Goal: Transaction & Acquisition: Obtain resource

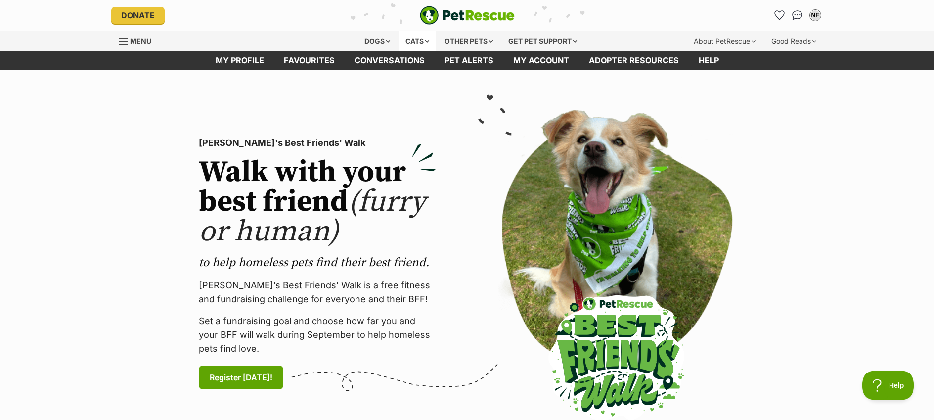
click at [410, 39] on div "Cats" at bounding box center [418, 41] width 38 height 20
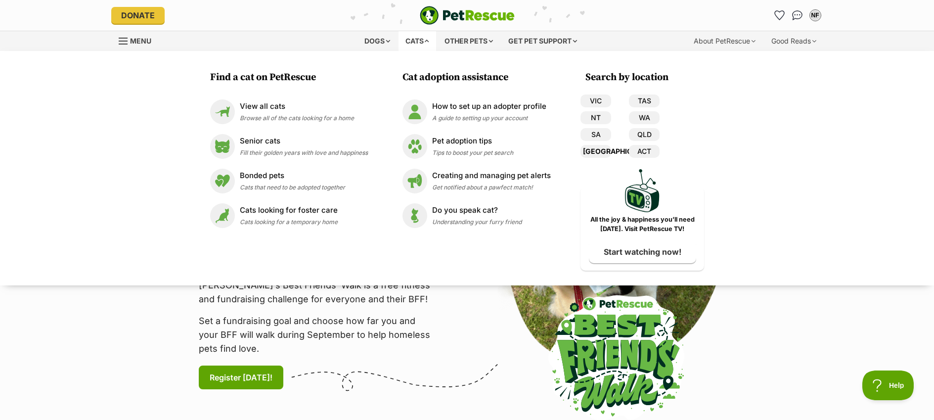
click at [600, 152] on link "[GEOGRAPHIC_DATA]" at bounding box center [596, 151] width 31 height 13
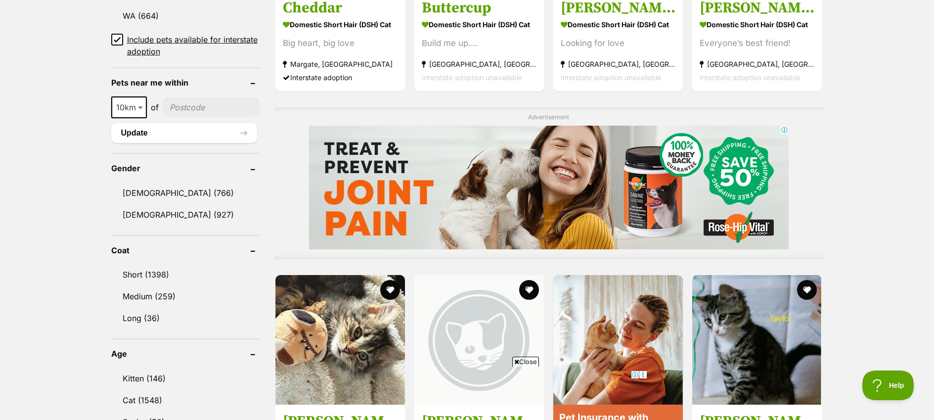
scroll to position [909, 0]
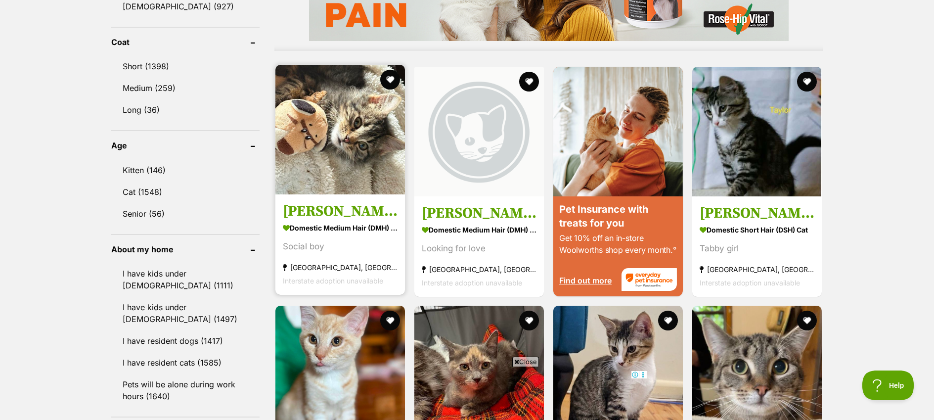
click at [332, 211] on h3 "[PERSON_NAME] 😻😻💙💙" at bounding box center [340, 210] width 115 height 19
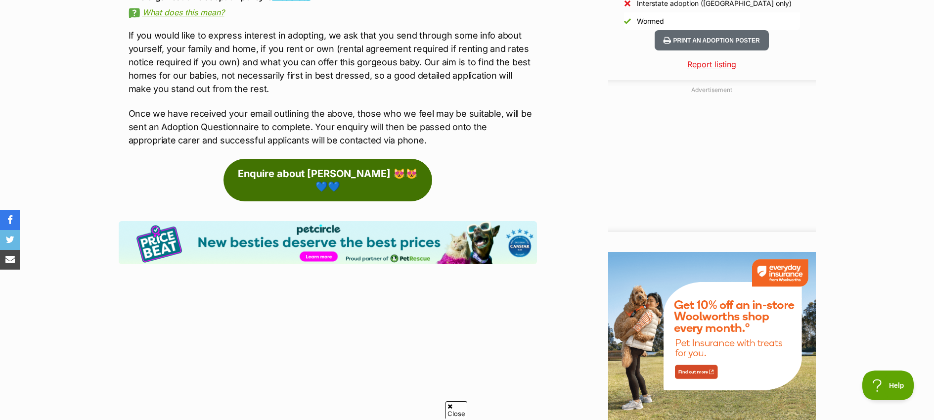
click at [357, 181] on link "Enquire about [PERSON_NAME] 😻😻💙💙" at bounding box center [328, 180] width 209 height 43
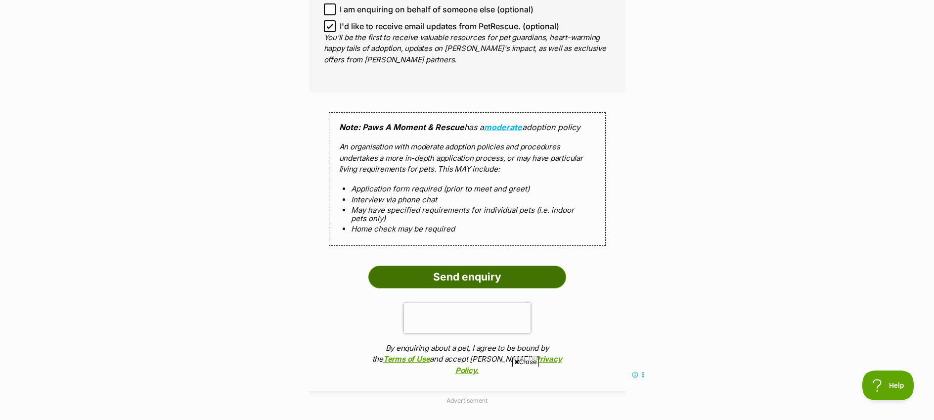
click at [456, 266] on input "Send enquiry" at bounding box center [467, 277] width 198 height 23
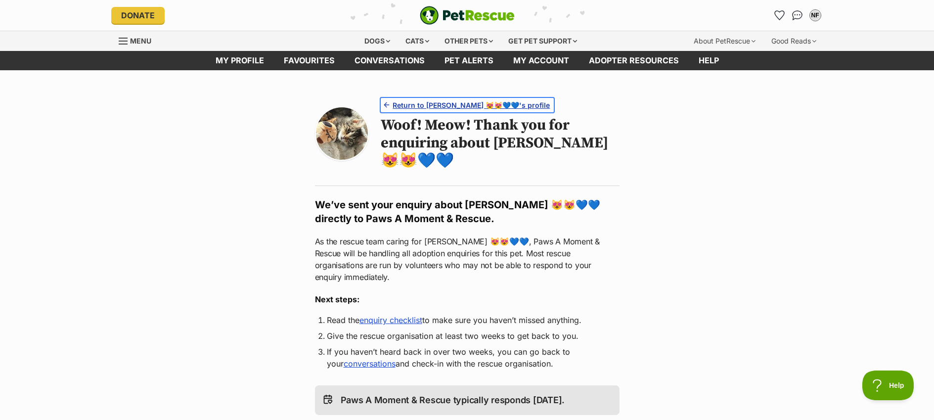
click at [470, 105] on span "Return to Larry 😻😻💙💙's profile" at bounding box center [471, 105] width 157 height 10
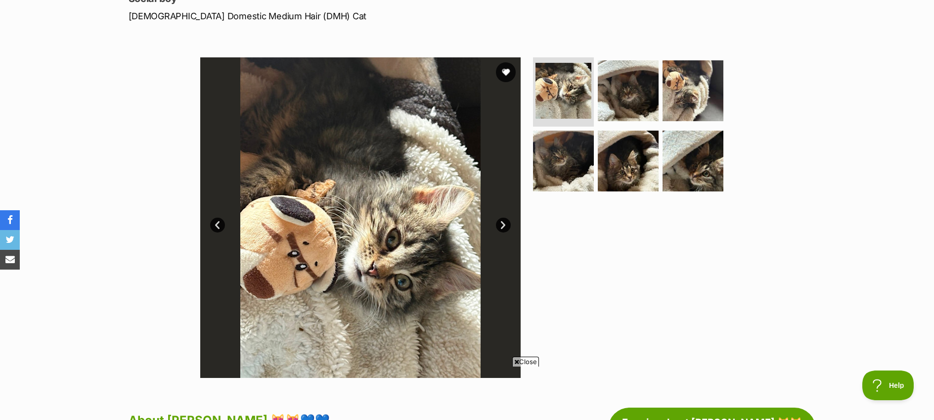
click at [504, 227] on link "Next" at bounding box center [503, 225] width 15 height 15
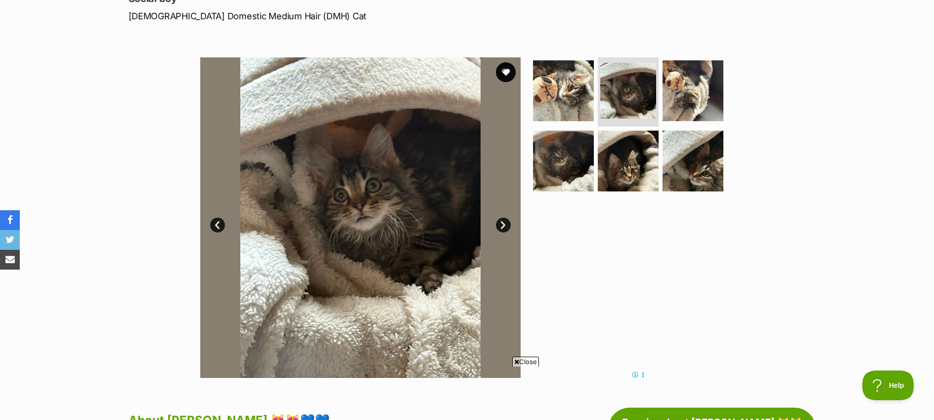
click at [504, 227] on link "Next" at bounding box center [503, 225] width 15 height 15
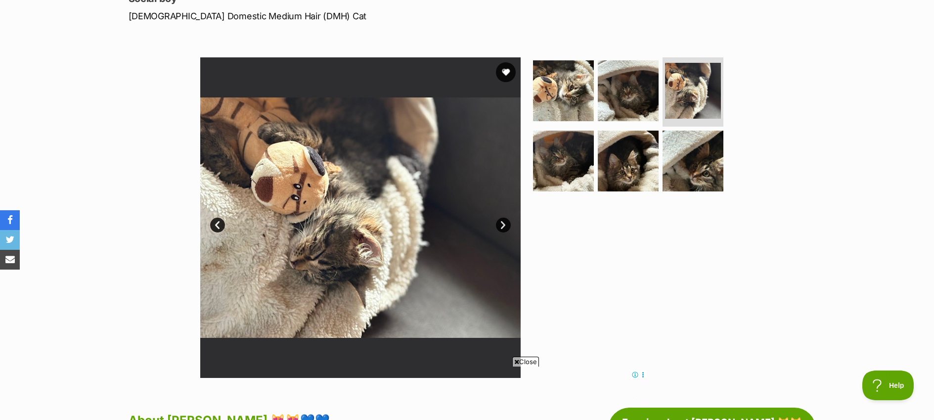
click at [504, 227] on link "Next" at bounding box center [503, 225] width 15 height 15
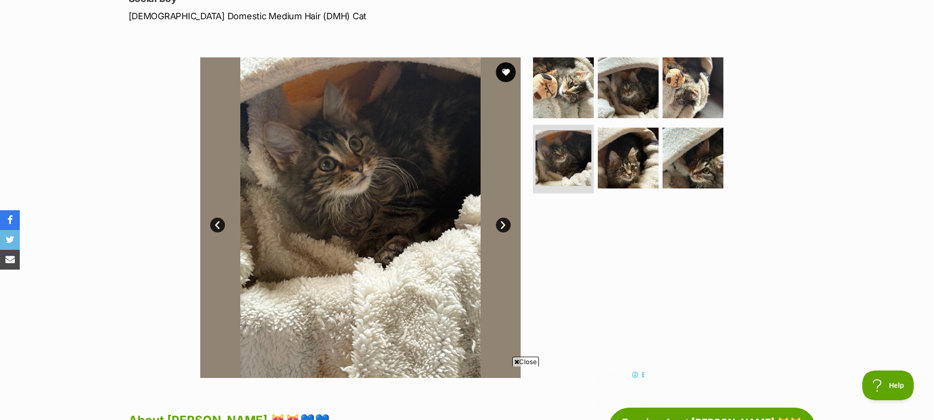
click at [504, 227] on link "Next" at bounding box center [503, 225] width 15 height 15
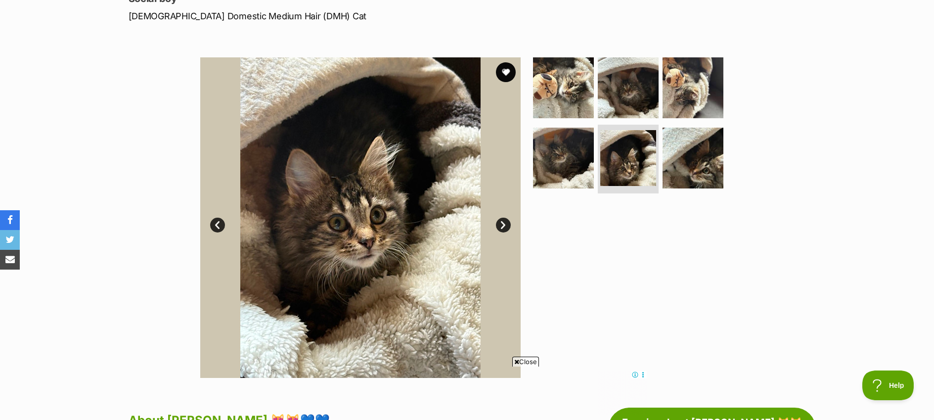
click at [504, 227] on link "Next" at bounding box center [503, 225] width 15 height 15
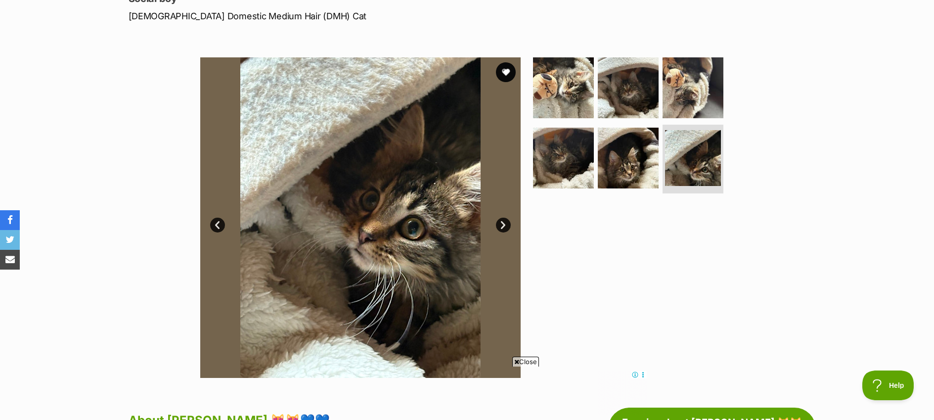
click at [504, 227] on link "Next" at bounding box center [503, 225] width 15 height 15
